Goal: Transaction & Acquisition: Purchase product/service

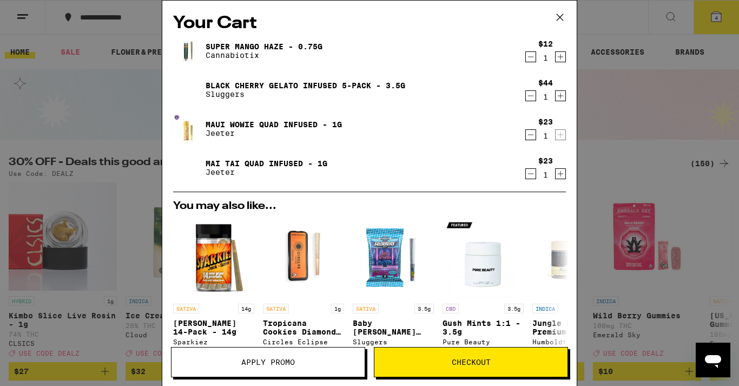
click at [560, 19] on icon at bounding box center [560, 17] width 16 height 16
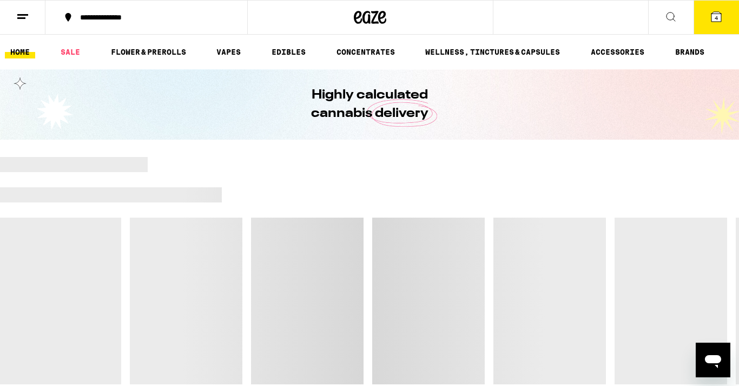
click at [716, 16] on span "4" at bounding box center [716, 18] width 3 height 6
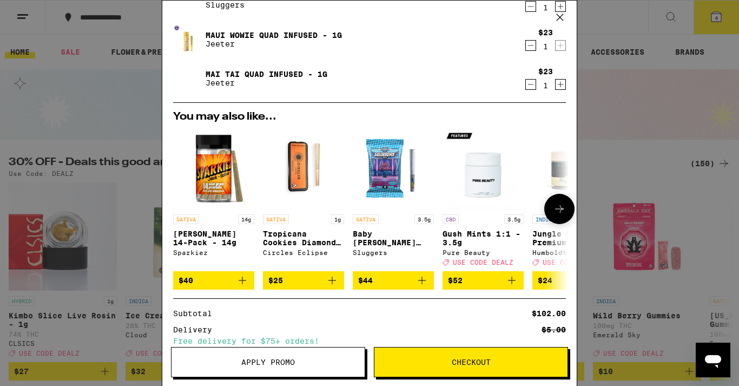
scroll to position [207, 0]
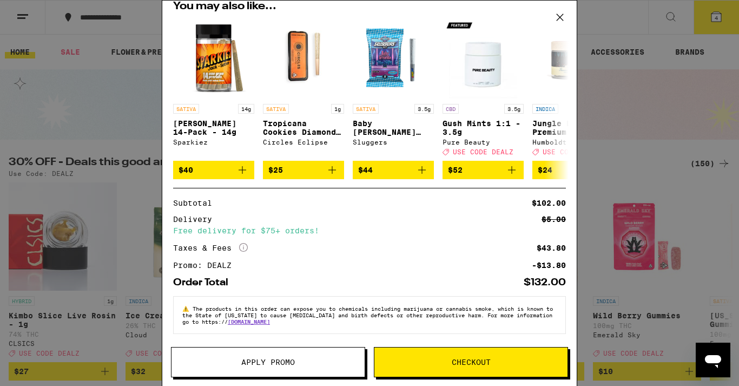
click at [449, 357] on button "Checkout" at bounding box center [471, 362] width 194 height 30
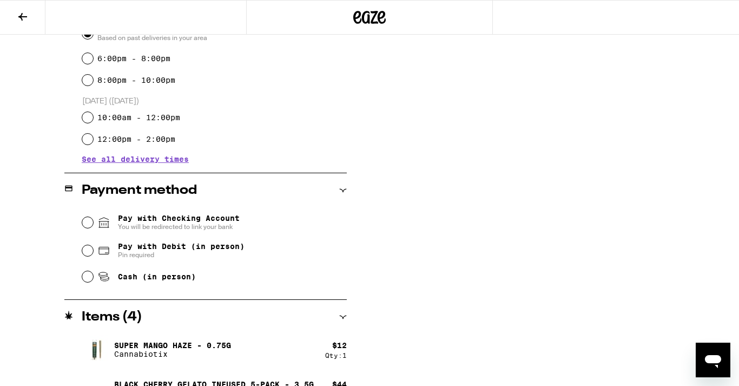
scroll to position [343, 0]
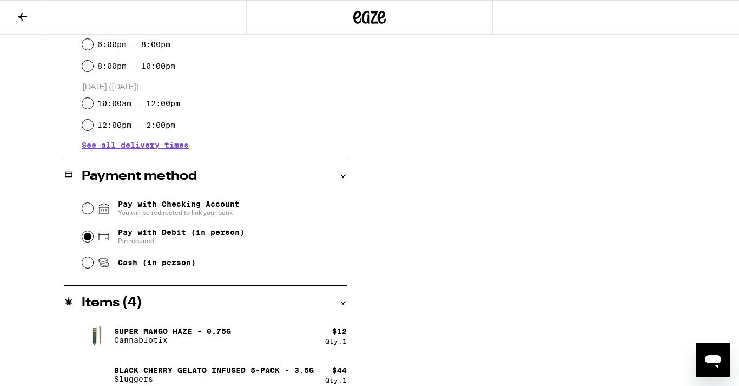
click at [89, 241] on input "Pay with Debit (in person) Pin required" at bounding box center [87, 236] width 11 height 11
radio input "true"
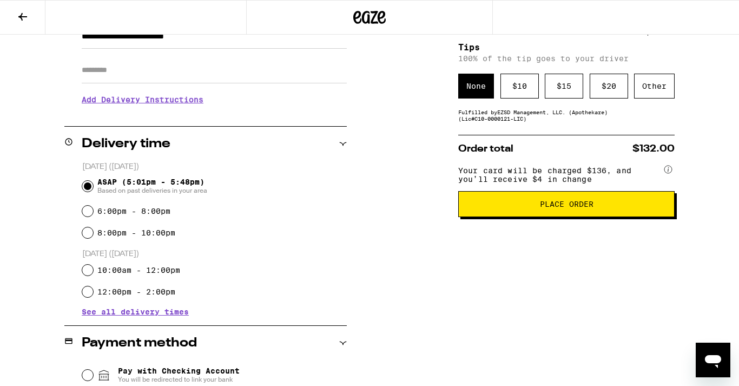
scroll to position [149, 0]
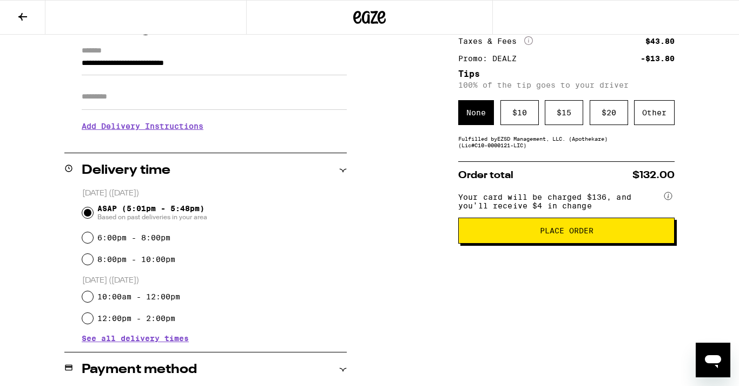
click at [527, 234] on span "Place Order" at bounding box center [567, 231] width 198 height 8
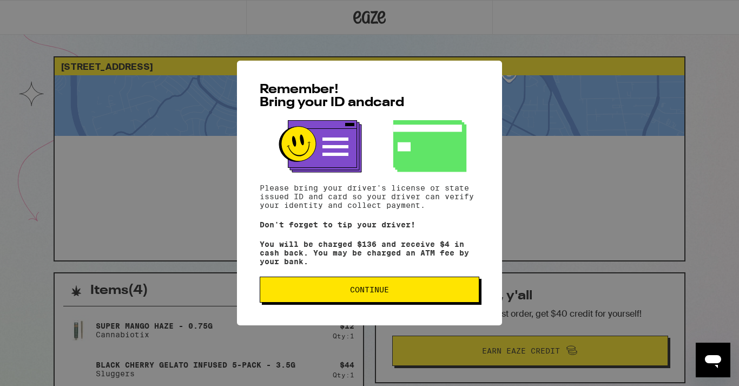
click at [419, 293] on span "Continue" at bounding box center [369, 290] width 201 height 8
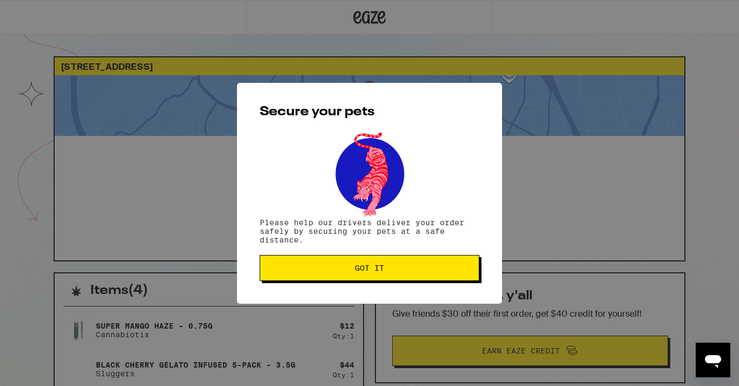
click at [419, 281] on button "Got it" at bounding box center [370, 268] width 220 height 26
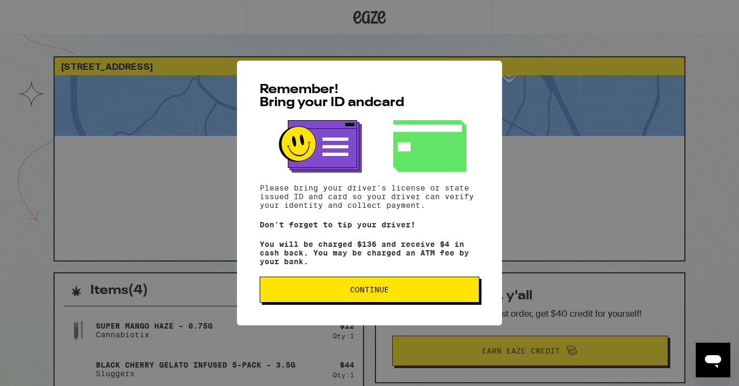
click at [301, 302] on button "Continue" at bounding box center [370, 290] width 220 height 26
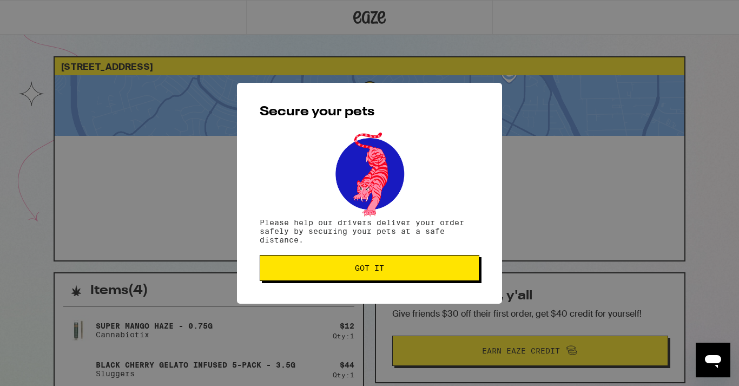
click at [280, 270] on span "Got it" at bounding box center [369, 268] width 201 height 8
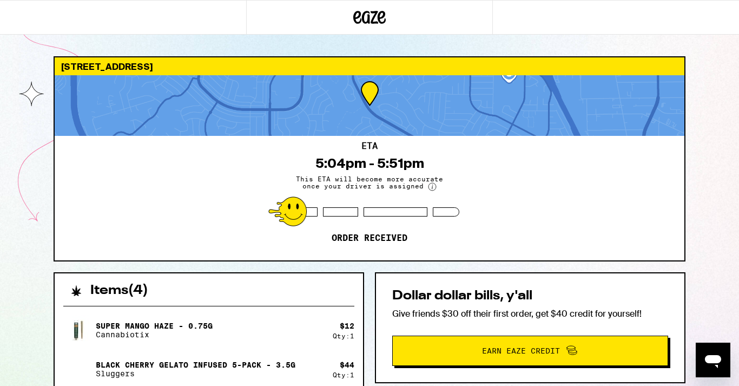
click at [316, 287] on div "Items ( 4 )" at bounding box center [209, 285] width 309 height 24
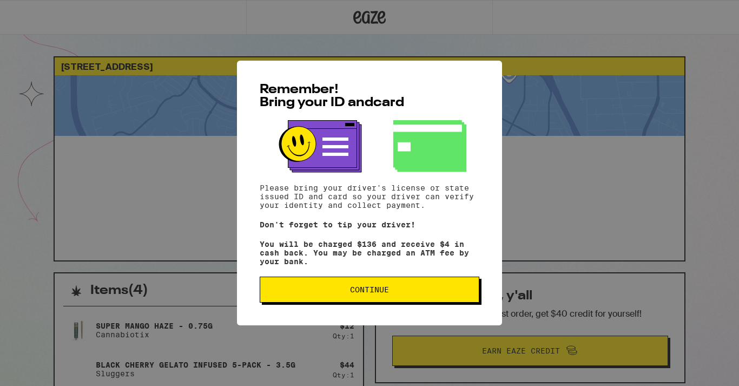
click at [290, 299] on button "Continue" at bounding box center [370, 290] width 220 height 26
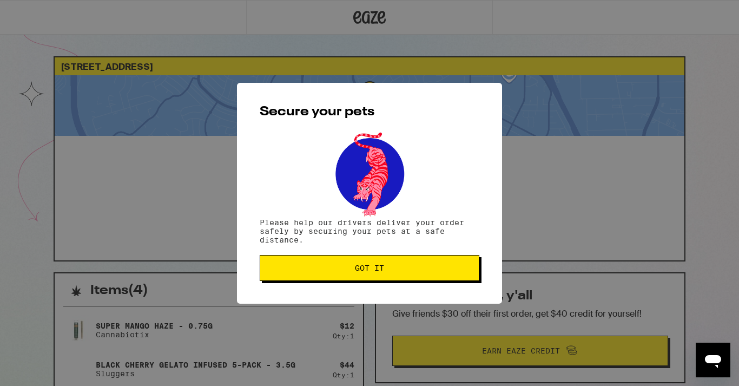
click at [285, 285] on div "Secure your pets Please help our drivers deliver your order safely by securing …" at bounding box center [369, 193] width 265 height 221
click at [285, 278] on button "Got it" at bounding box center [370, 268] width 220 height 26
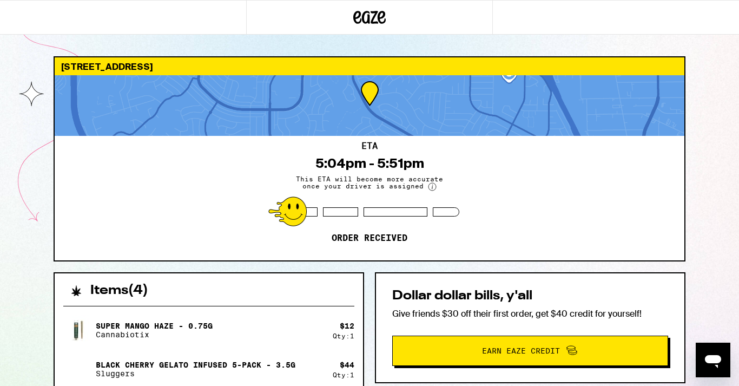
click at [96, 286] on h2 "Items ( 4 )" at bounding box center [119, 290] width 58 height 13
click at [376, 21] on icon at bounding box center [369, 17] width 32 height 19
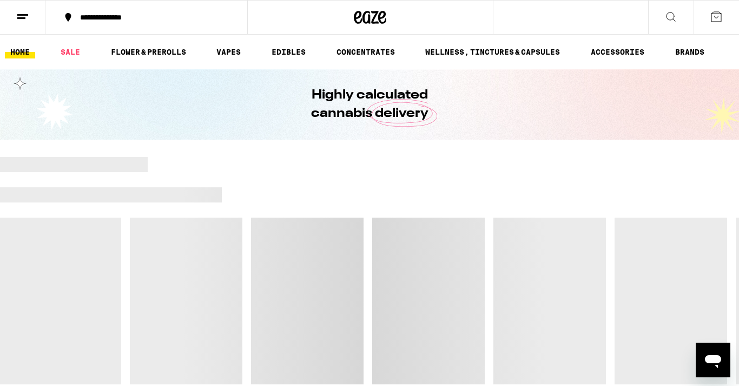
click at [38, 17] on button at bounding box center [22, 18] width 45 height 34
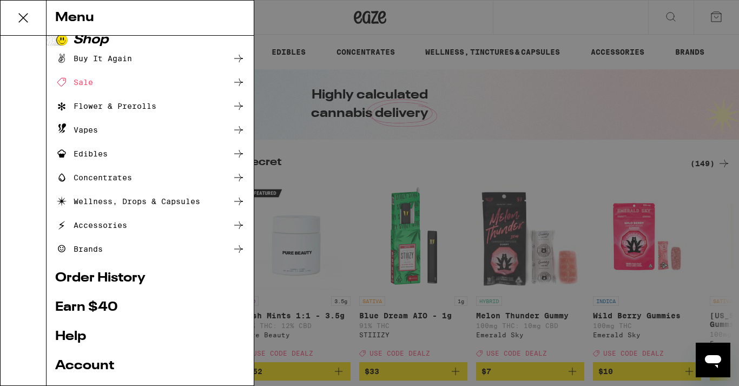
click at [123, 272] on link "Order History" at bounding box center [150, 278] width 190 height 13
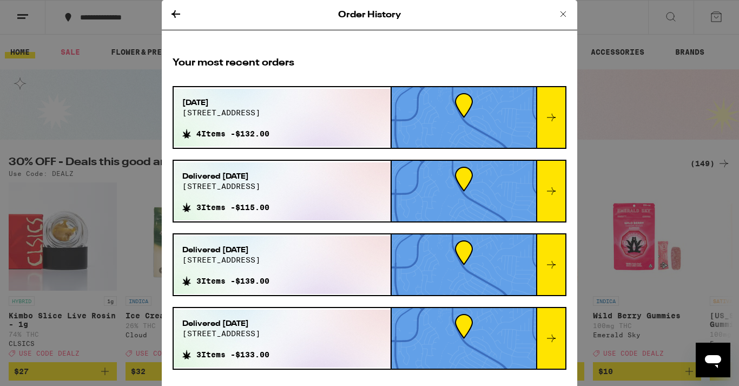
click at [558, 125] on div at bounding box center [550, 117] width 29 height 61
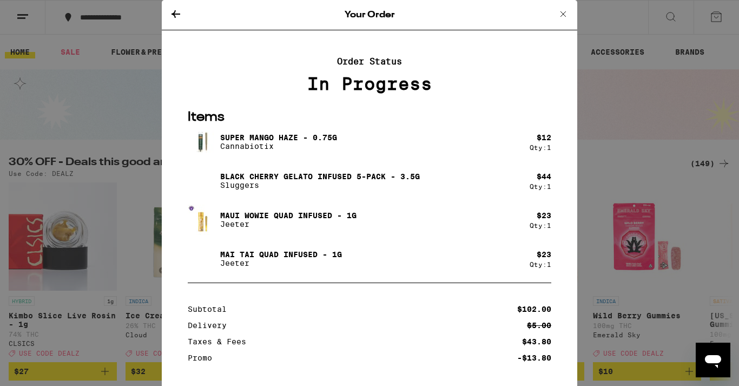
click at [172, 15] on icon at bounding box center [175, 14] width 13 height 13
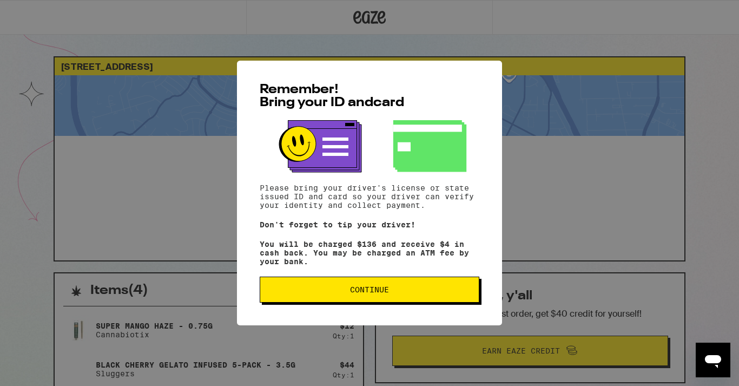
click at [346, 293] on span "Continue" at bounding box center [369, 290] width 201 height 8
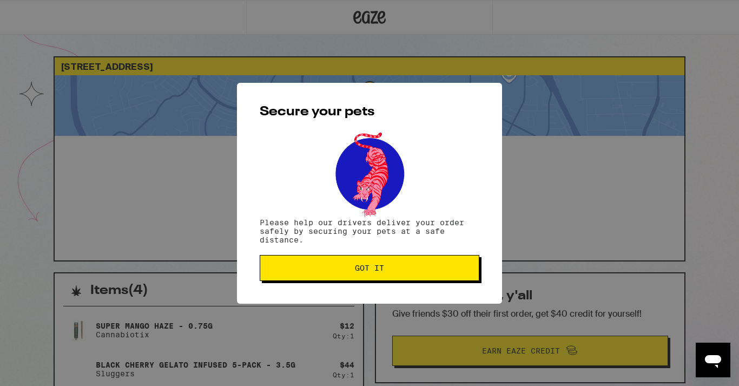
click at [356, 265] on span "Got it" at bounding box center [369, 268] width 29 height 8
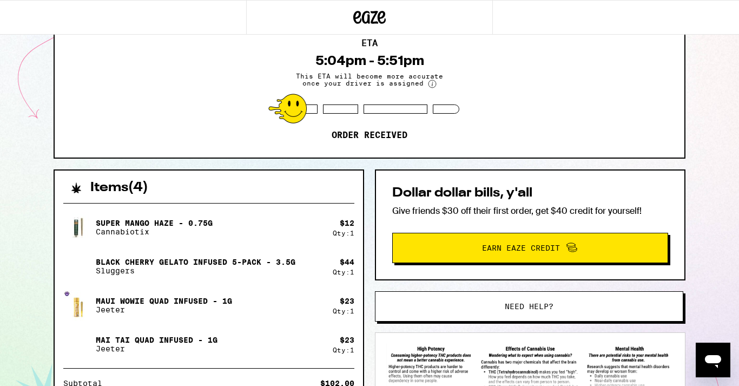
scroll to position [100, 0]
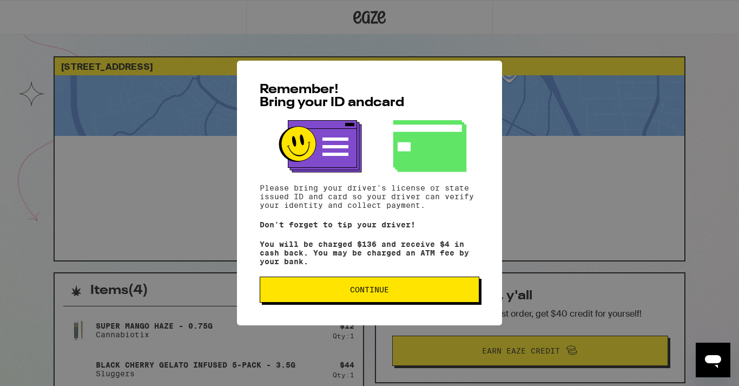
click at [337, 301] on button "Continue" at bounding box center [370, 290] width 220 height 26
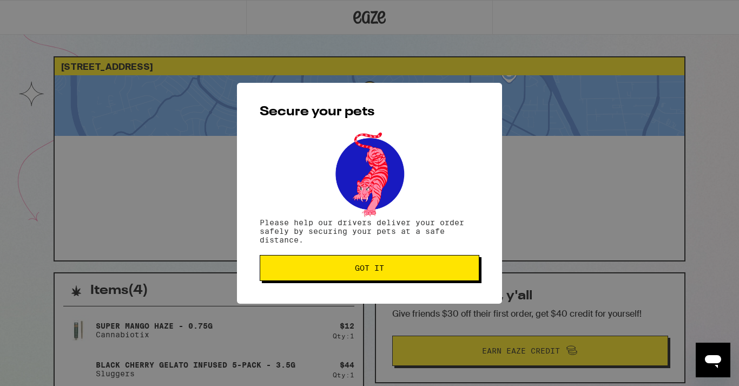
click at [326, 271] on span "Got it" at bounding box center [369, 268] width 201 height 8
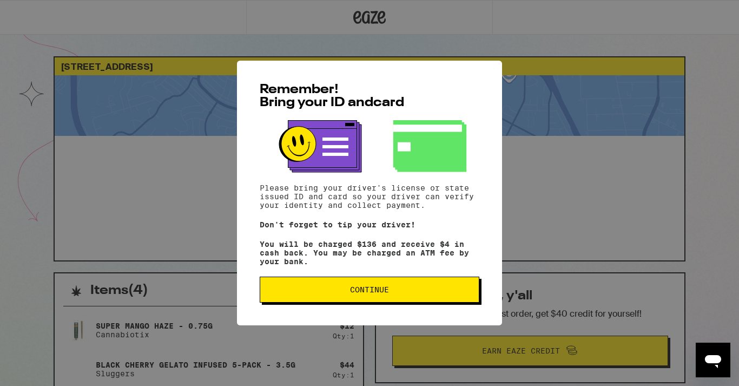
click at [358, 301] on button "Continue" at bounding box center [370, 290] width 220 height 26
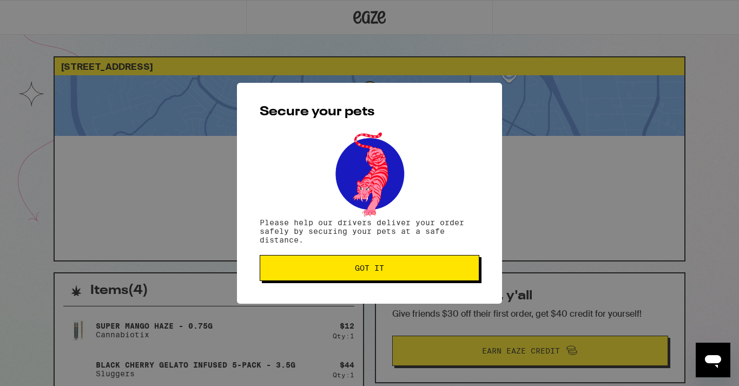
click at [349, 251] on div "Secure your pets Please help our drivers deliver your order safely by securing …" at bounding box center [369, 193] width 265 height 221
click at [356, 266] on span "Got it" at bounding box center [369, 268] width 29 height 8
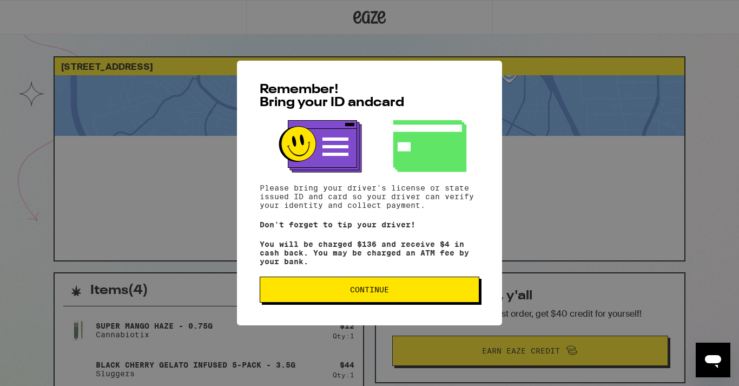
click at [399, 286] on button "Continue" at bounding box center [370, 290] width 220 height 26
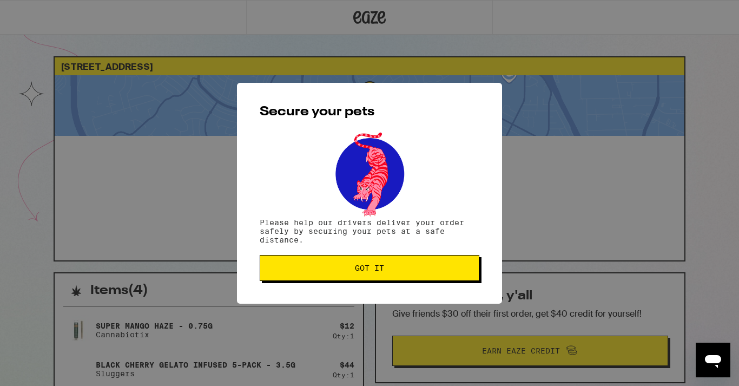
click at [383, 265] on span "Got it" at bounding box center [369, 268] width 29 height 8
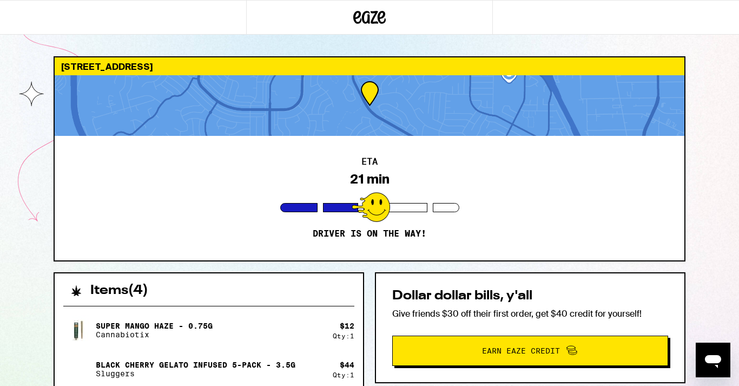
click at [466, 168] on div "ETA 21 min Driver is on the way!" at bounding box center [370, 198] width 630 height 124
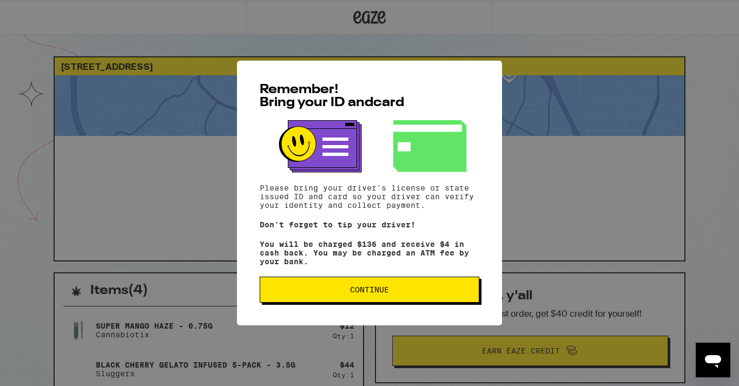
click at [372, 292] on span "Continue" at bounding box center [369, 290] width 39 height 8
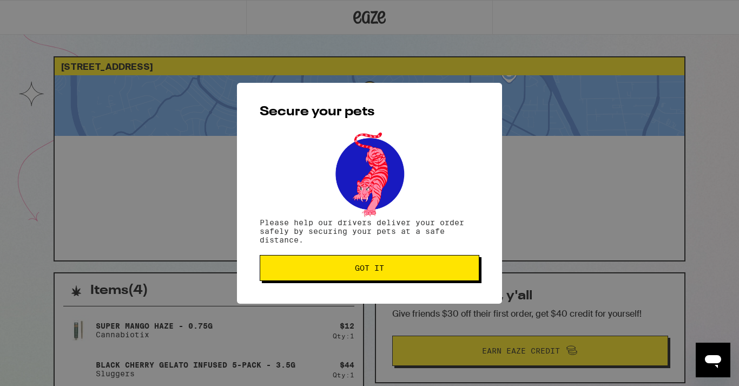
click at [377, 264] on span "Got it" at bounding box center [369, 268] width 29 height 8
